Goal: Navigation & Orientation: Find specific page/section

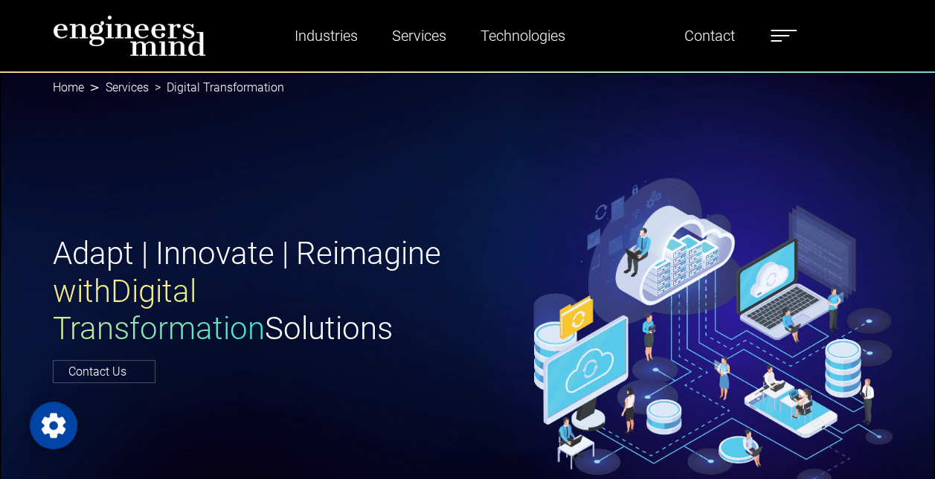
click at [785, 33] on label at bounding box center [784, 35] width 26 height 19
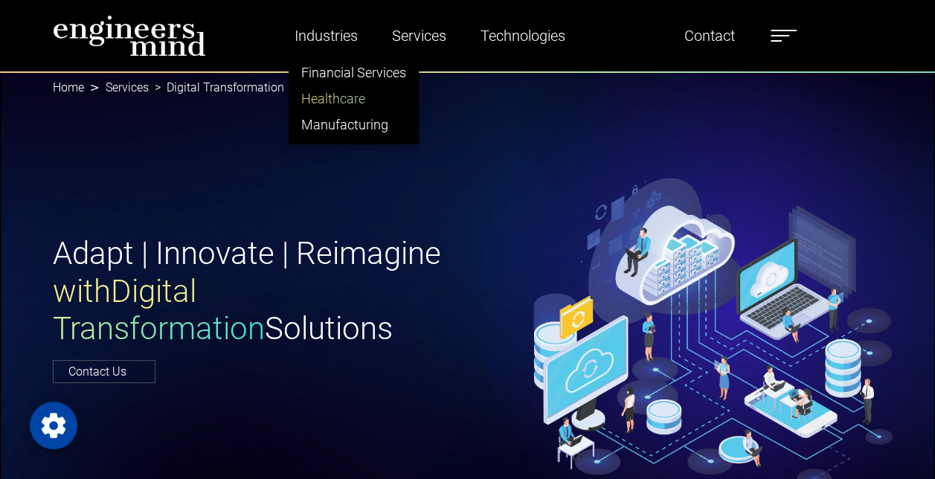
click at [329, 103] on link "Healthcare" at bounding box center [353, 99] width 129 height 26
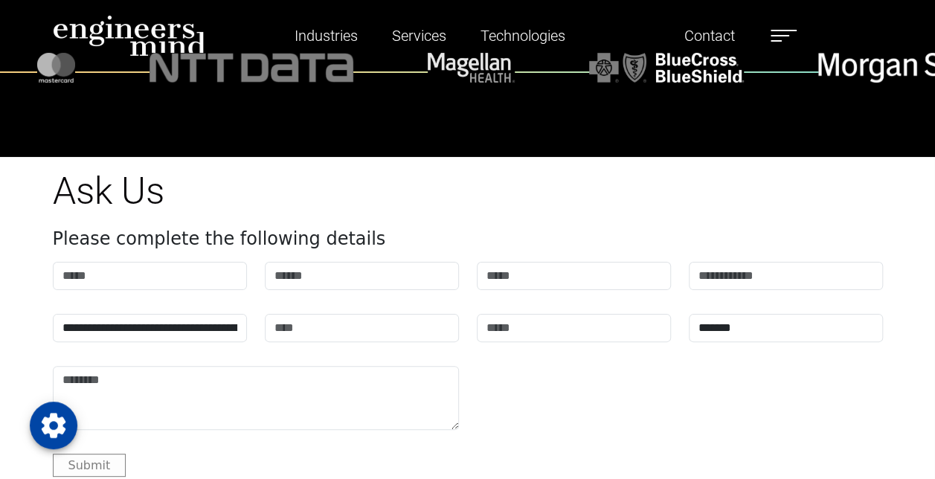
scroll to position [5635, 0]
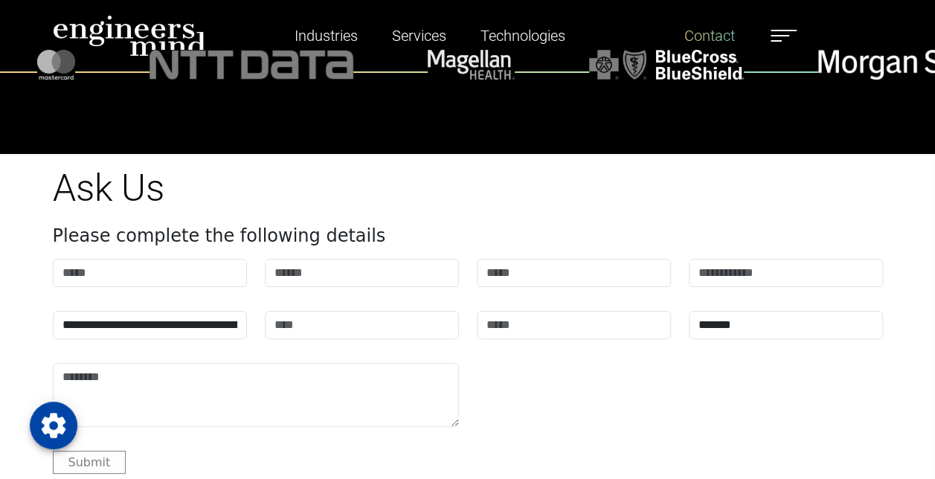
click at [706, 42] on link "Contact" at bounding box center [709, 36] width 62 height 34
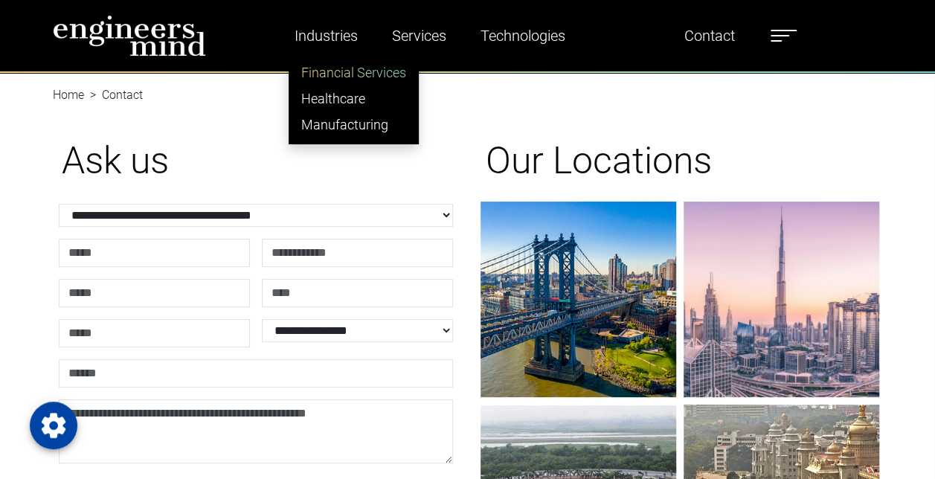
click at [344, 71] on link "Financial Services" at bounding box center [353, 73] width 129 height 26
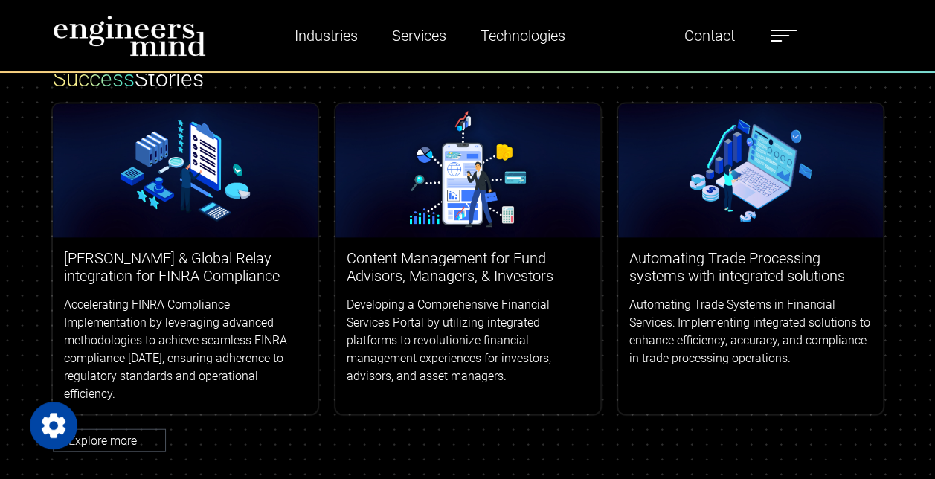
scroll to position [4357, 0]
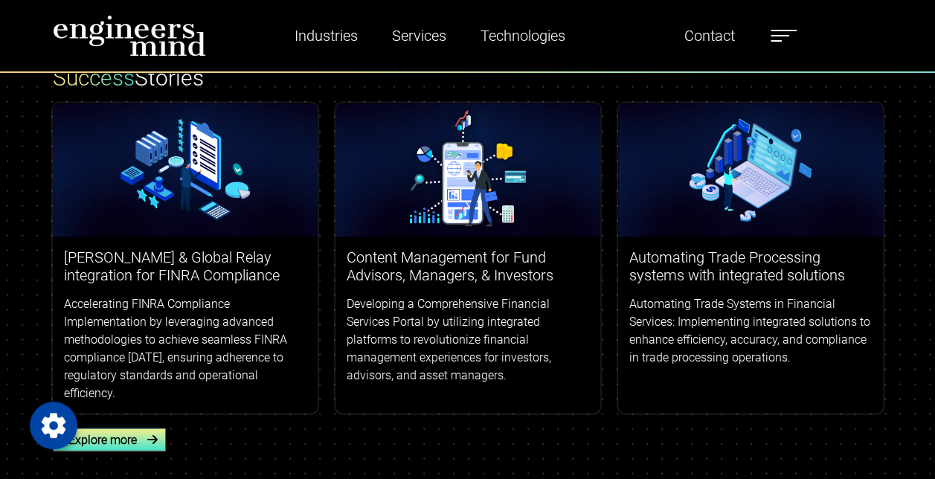
click at [123, 428] on link "Explore more" at bounding box center [109, 439] width 113 height 23
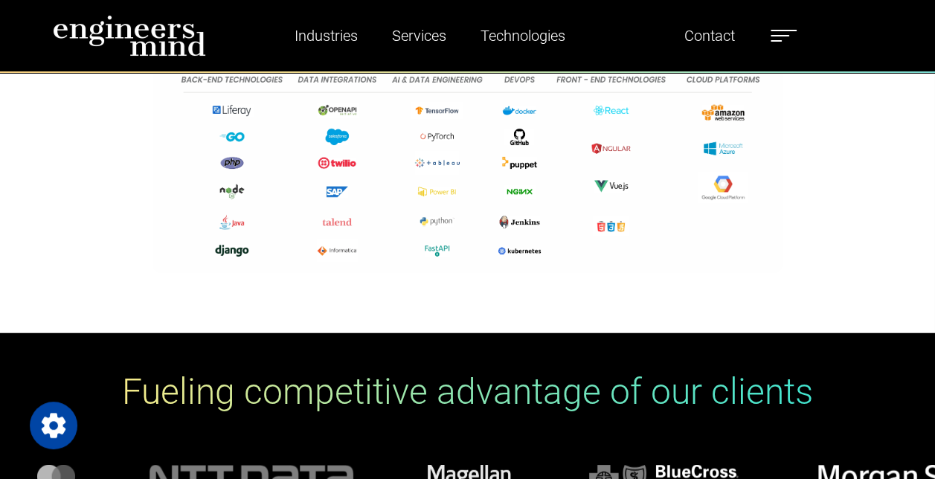
click at [785, 38] on label at bounding box center [784, 35] width 26 height 19
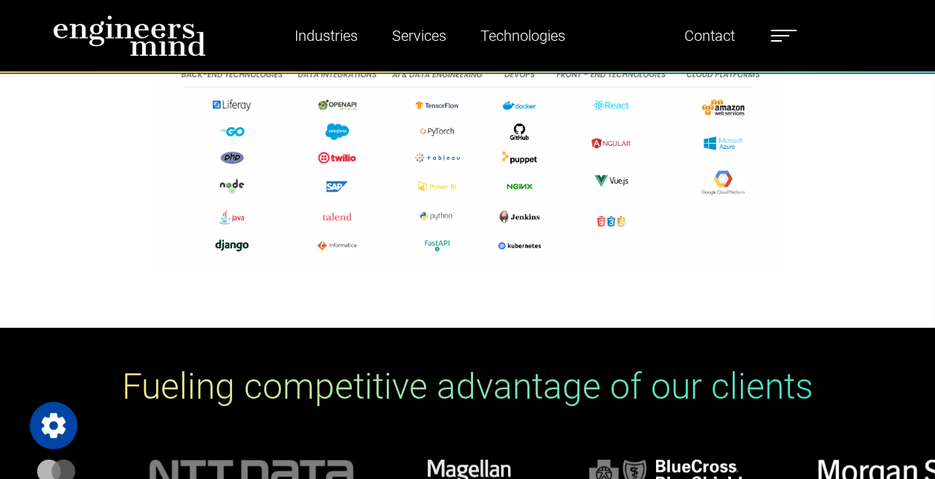
scroll to position [1714, 0]
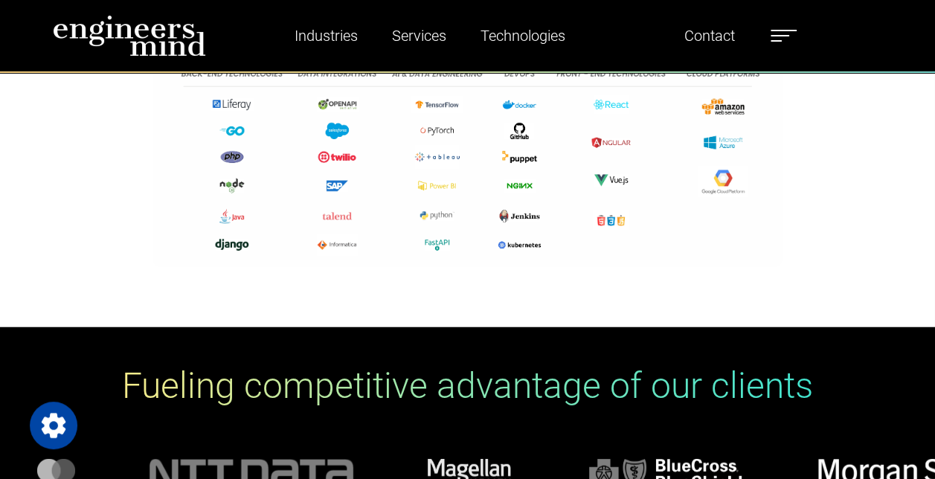
click at [783, 36] on label at bounding box center [784, 35] width 26 height 19
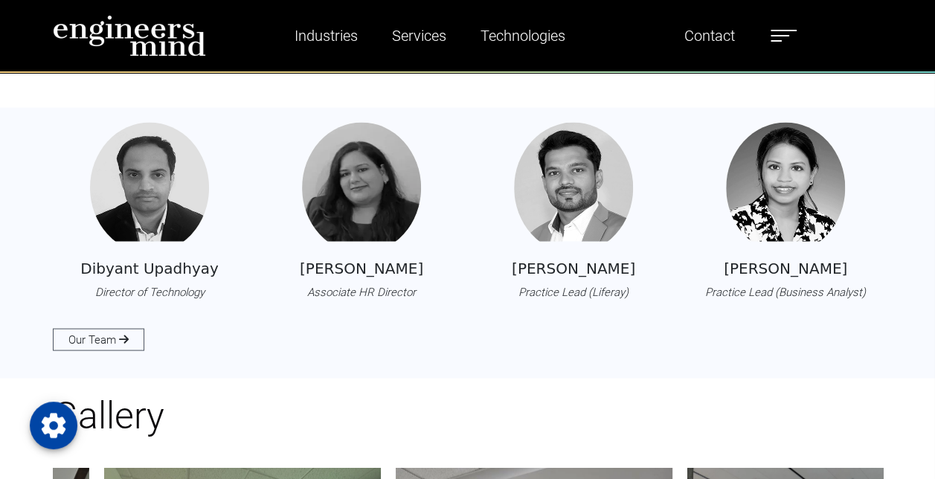
scroll to position [1322, 0]
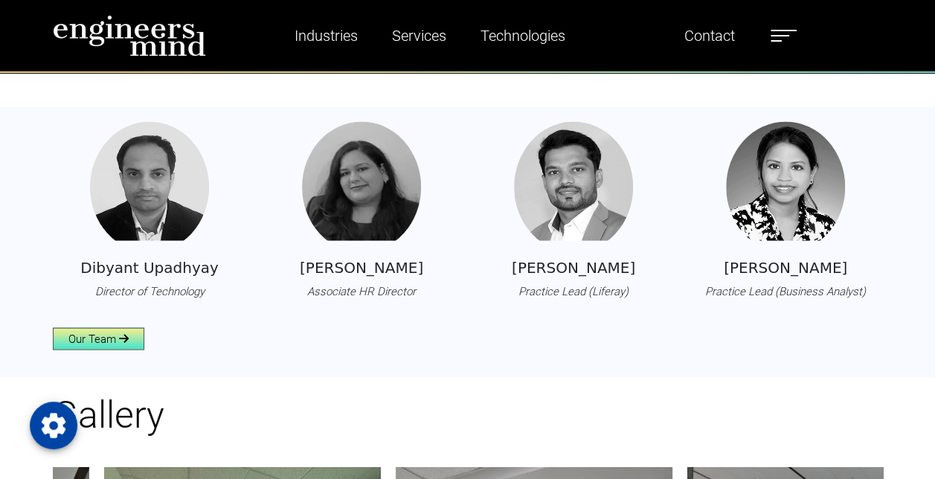
click at [106, 336] on link "Our Team" at bounding box center [98, 338] width 91 height 22
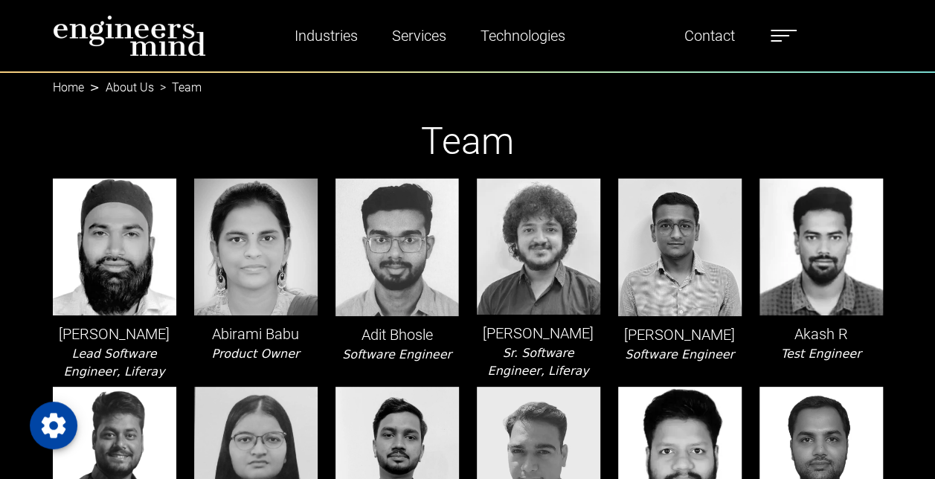
scroll to position [20, 0]
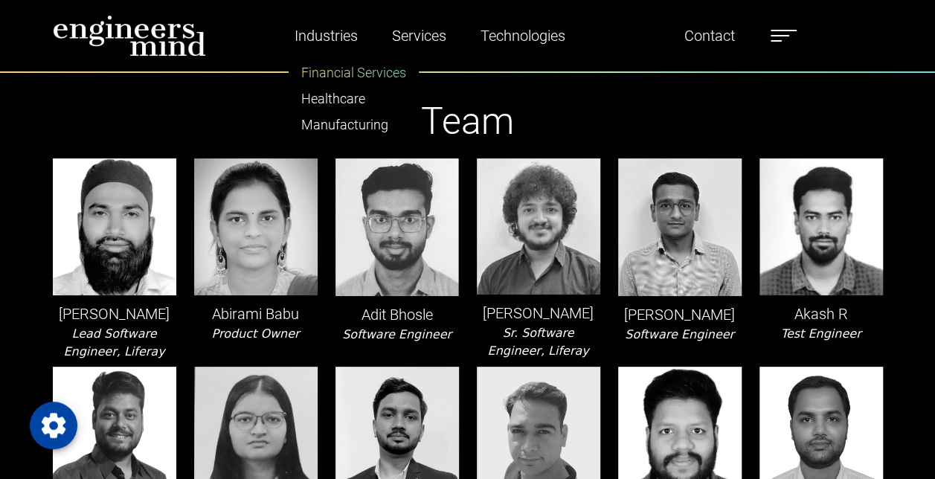
click at [359, 80] on link "Financial Services" at bounding box center [353, 73] width 129 height 26
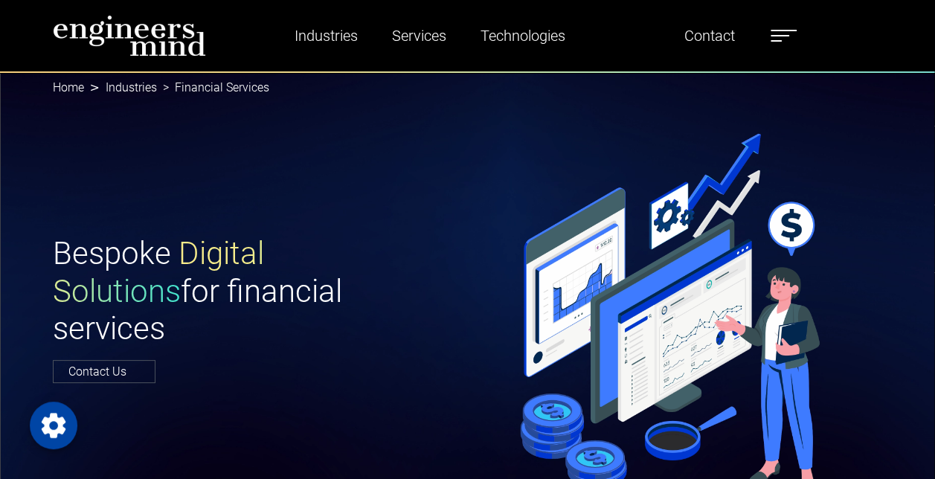
click at [793, 30] on span at bounding box center [784, 30] width 26 height 1
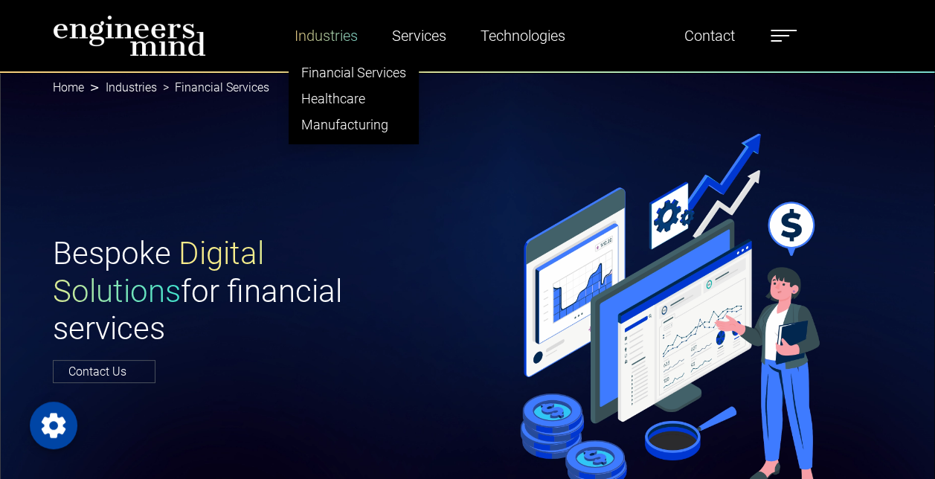
click at [338, 31] on link "Industries" at bounding box center [326, 36] width 75 height 34
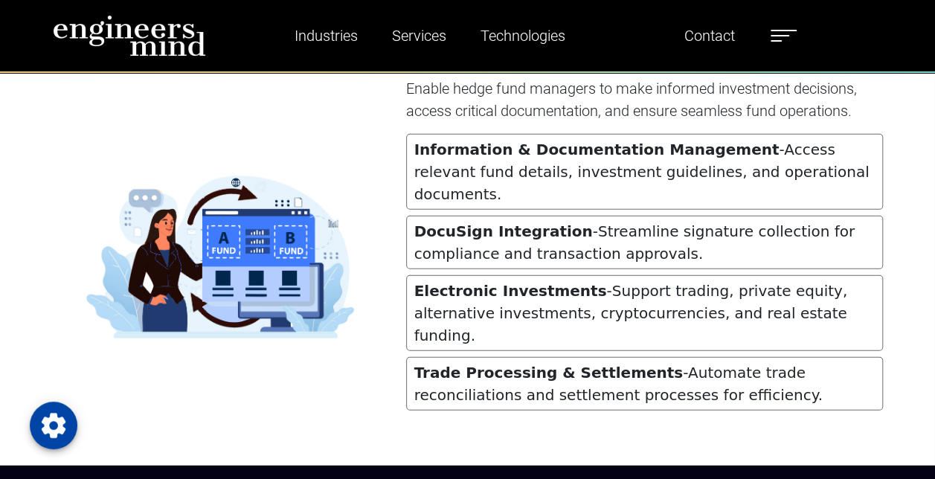
scroll to position [1732, 0]
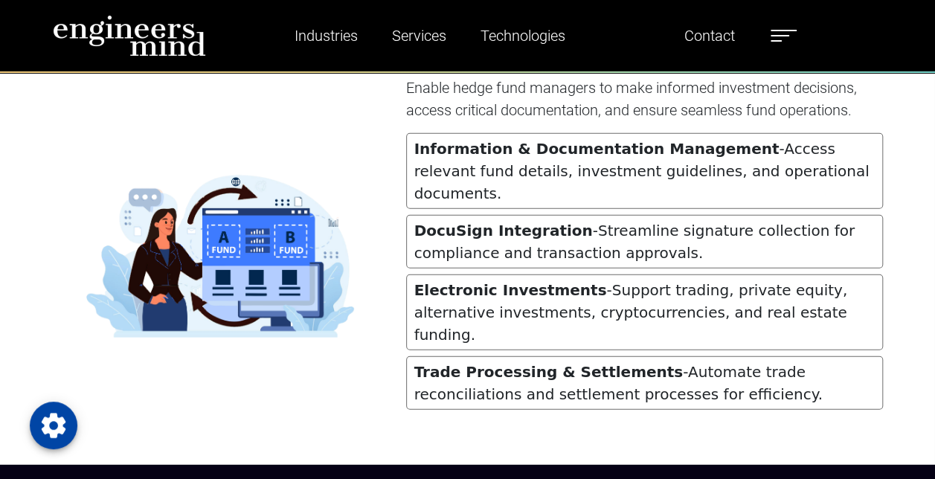
drag, startPoint x: 767, startPoint y: 30, endPoint x: 785, endPoint y: 39, distance: 20.3
click at [785, 39] on ul "Industries Financial Services Healthcare Manufacturing Services Digital Transfo…" at bounding box center [529, 36] width 550 height 34
click at [785, 39] on label at bounding box center [784, 35] width 26 height 19
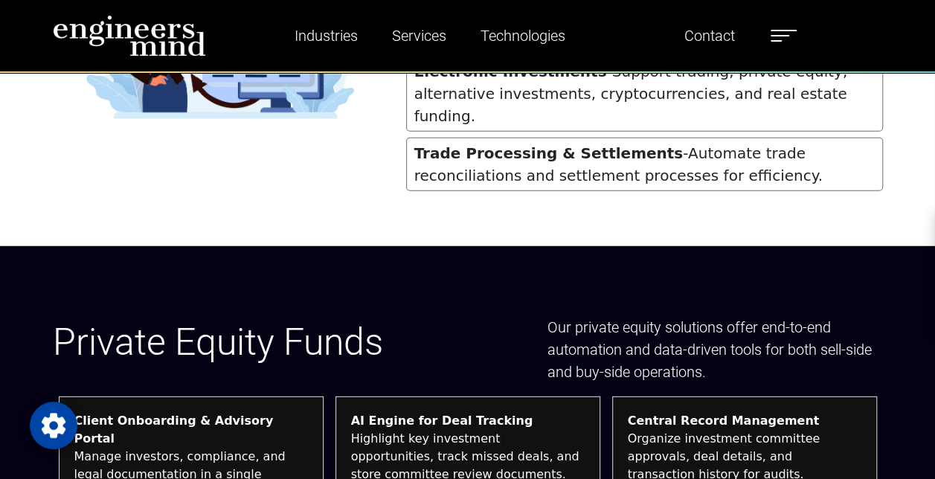
scroll to position [1950, 0]
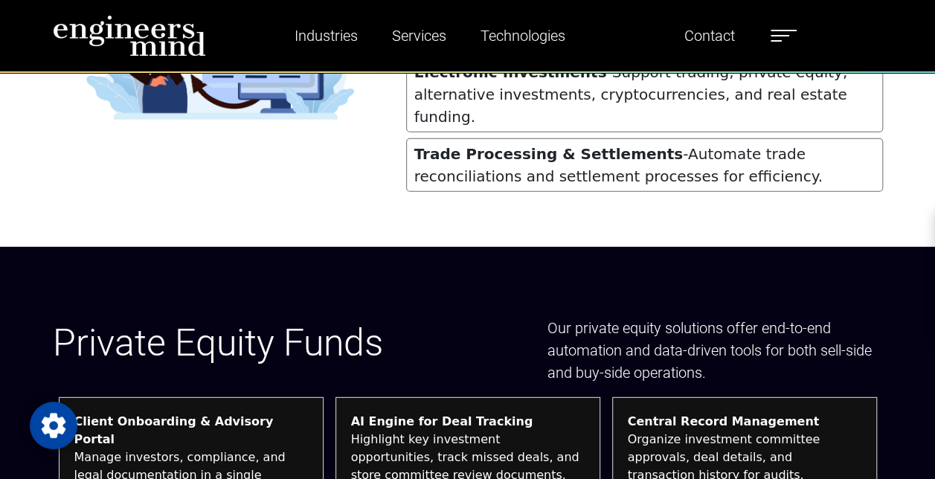
click at [774, 41] on span at bounding box center [776, 40] width 11 height 1
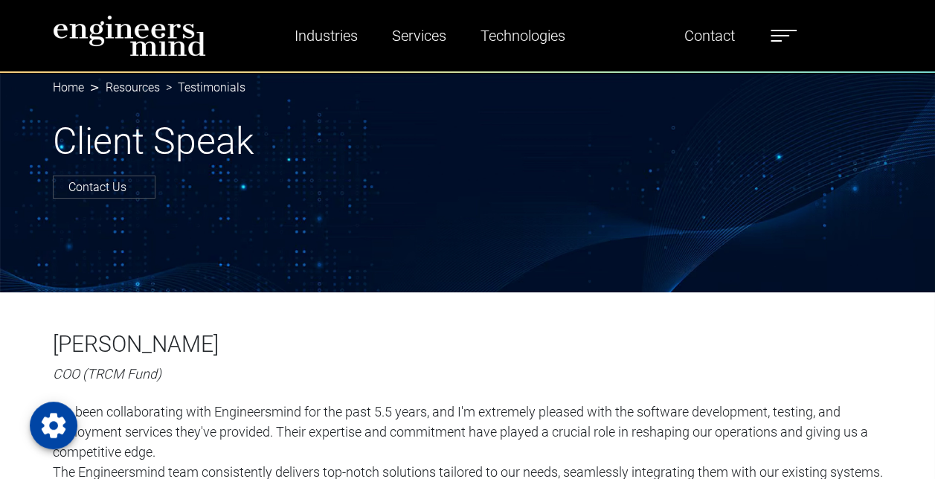
click at [780, 36] on label at bounding box center [784, 35] width 26 height 19
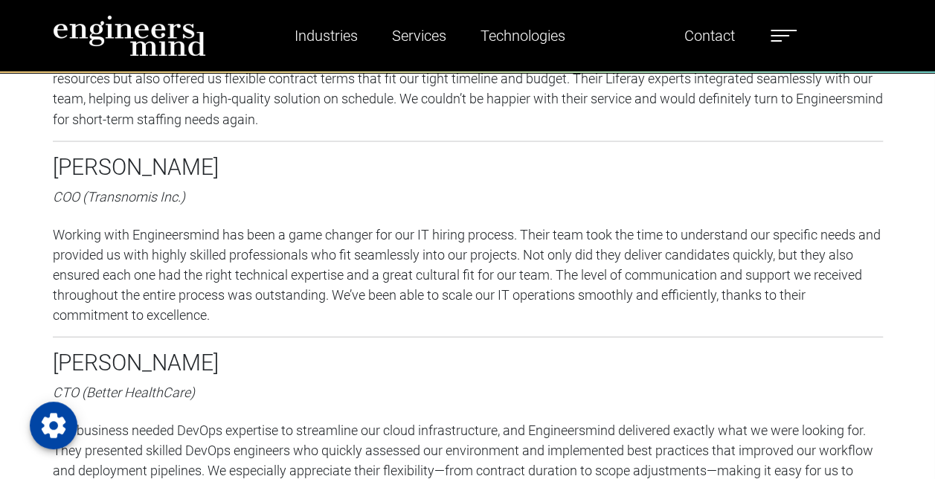
scroll to position [1282, 0]
click at [780, 33] on label at bounding box center [784, 35] width 26 height 19
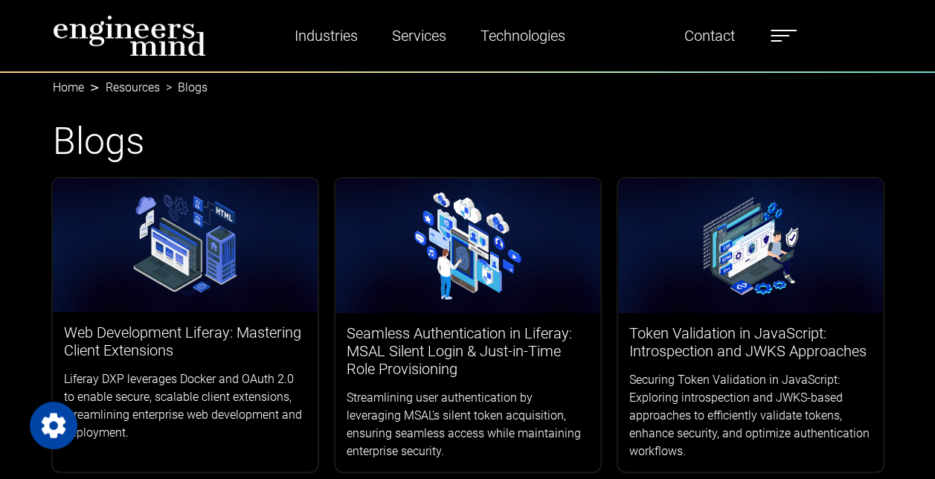
click at [771, 69] on nav "Industries Financial Services Healthcare Manufacturing Services Digital Transfo…" at bounding box center [467, 36] width 935 height 73
click at [779, 26] on label at bounding box center [784, 35] width 26 height 19
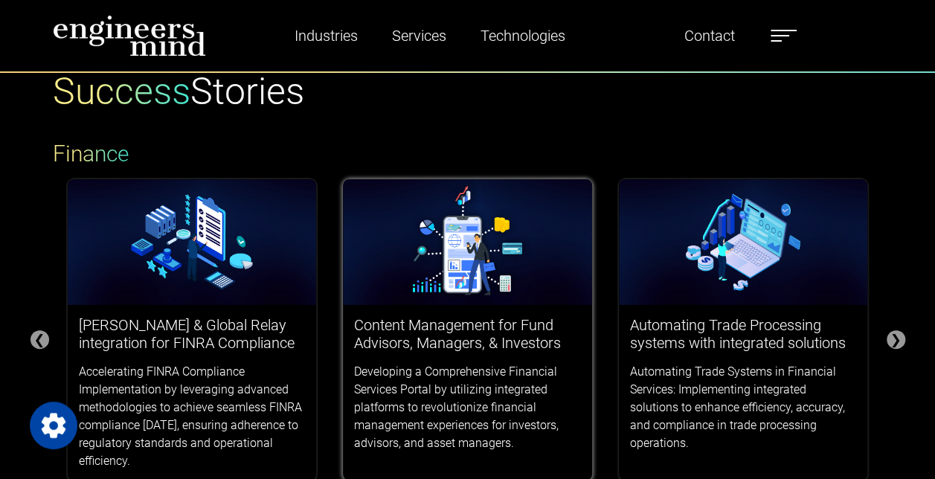
scroll to position [91, 0]
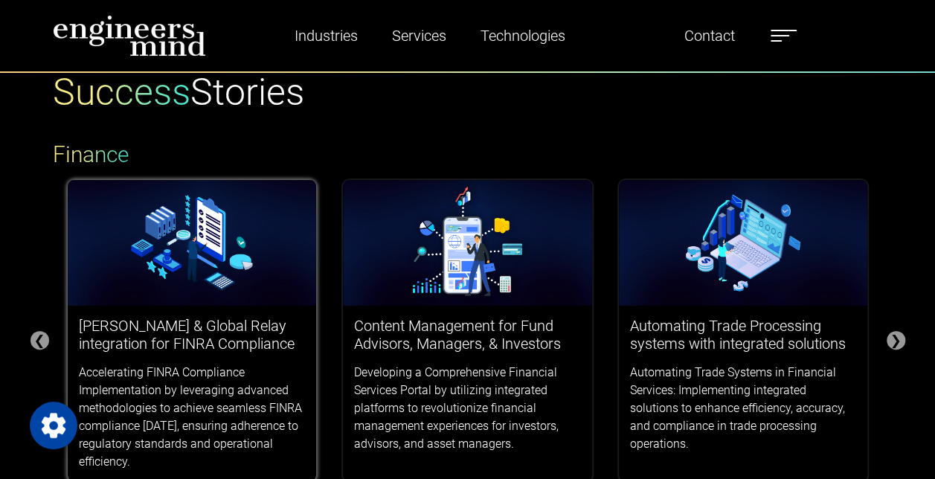
click at [246, 289] on img at bounding box center [192, 243] width 249 height 126
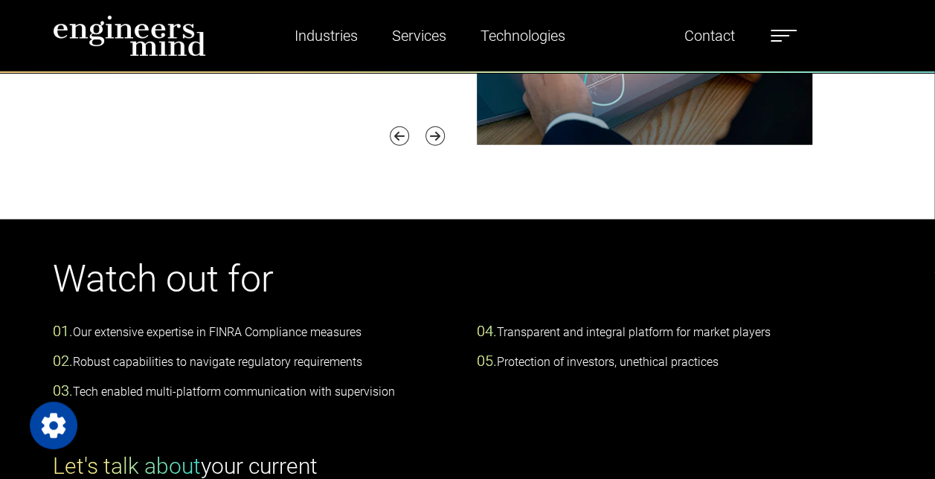
scroll to position [1865, 0]
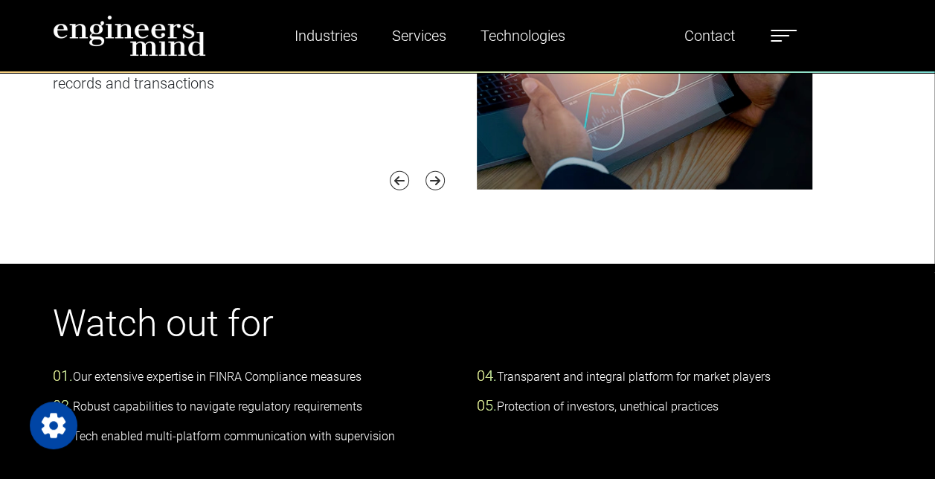
drag, startPoint x: 784, startPoint y: 21, endPoint x: 781, endPoint y: 33, distance: 12.3
click at [781, 33] on ul "Industries Financial Services Healthcare Manufacturing Services Digital Transfo…" at bounding box center [529, 36] width 550 height 34
click at [781, 33] on label at bounding box center [784, 35] width 26 height 19
